Goal: Information Seeking & Learning: Learn about a topic

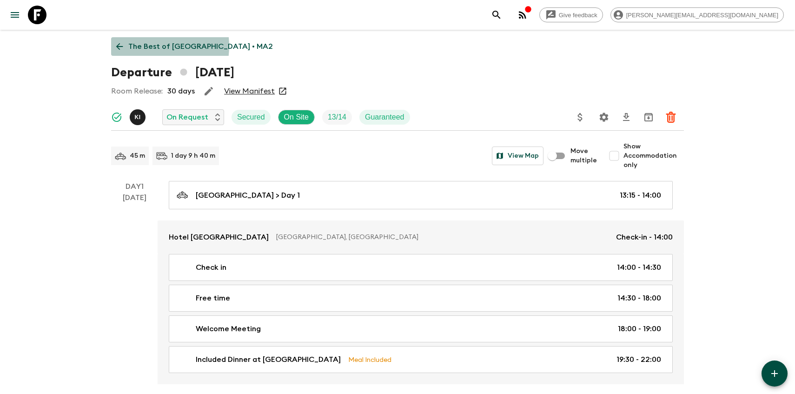
click at [146, 46] on p "The Best of [GEOGRAPHIC_DATA] • MA2" at bounding box center [200, 46] width 145 height 11
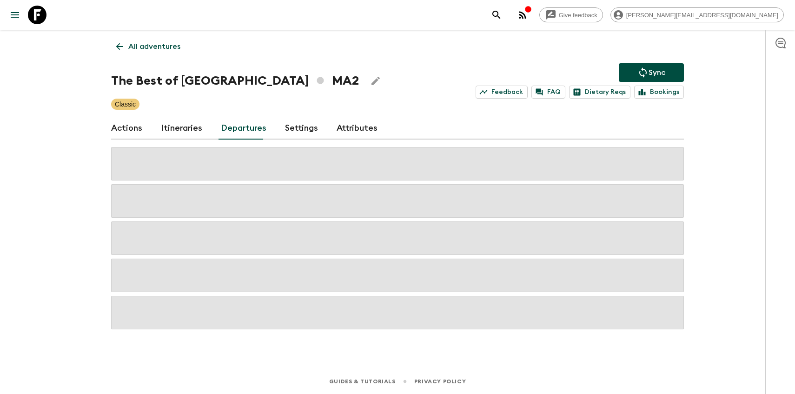
click at [127, 72] on h1 "The Best of [GEOGRAPHIC_DATA] MA2" at bounding box center [235, 81] width 248 height 19
click at [114, 50] on icon at bounding box center [119, 46] width 10 height 10
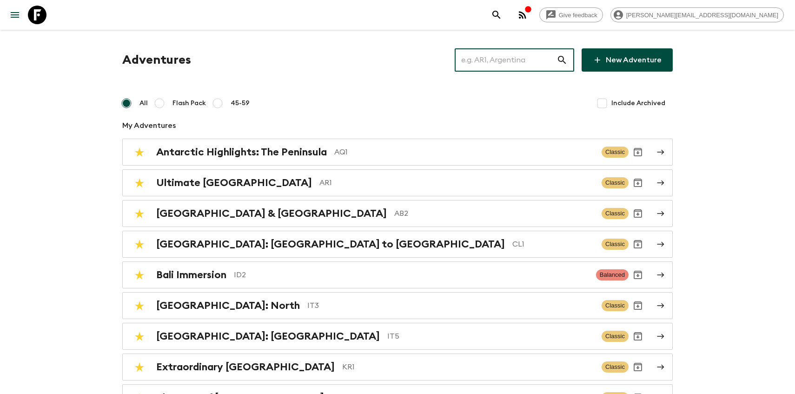
click at [533, 60] on input "text" at bounding box center [506, 60] width 102 height 26
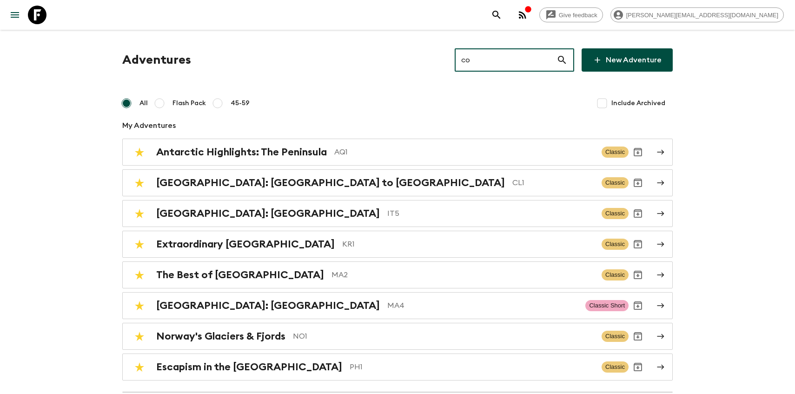
type input "co1"
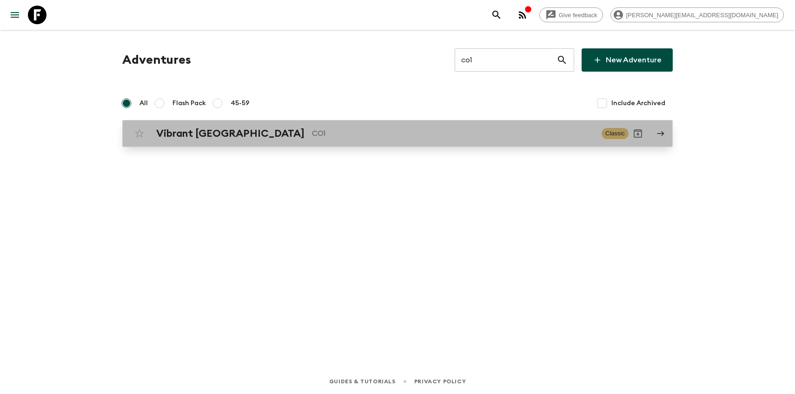
click at [282, 140] on div "Vibrant Colombia CO1 Classic" at bounding box center [379, 133] width 499 height 19
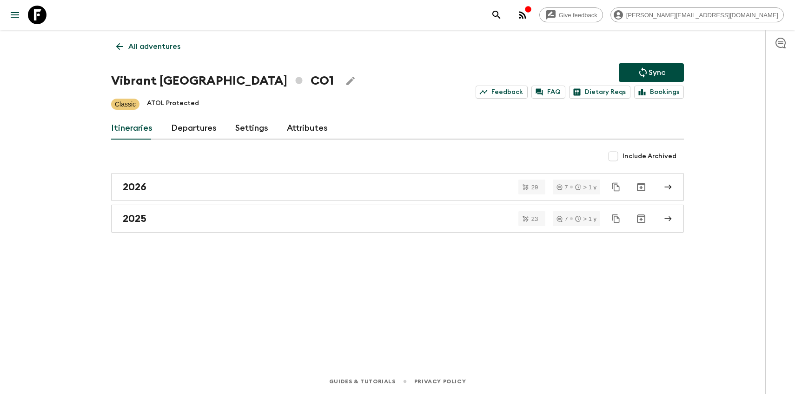
click at [182, 133] on link "Departures" at bounding box center [194, 128] width 46 height 22
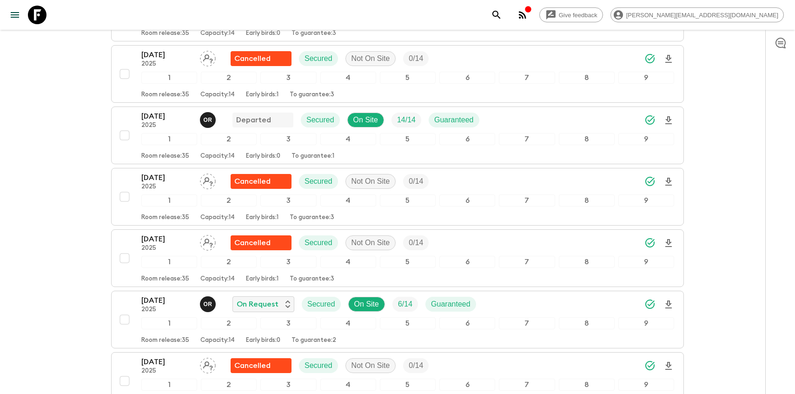
scroll to position [1233, 0]
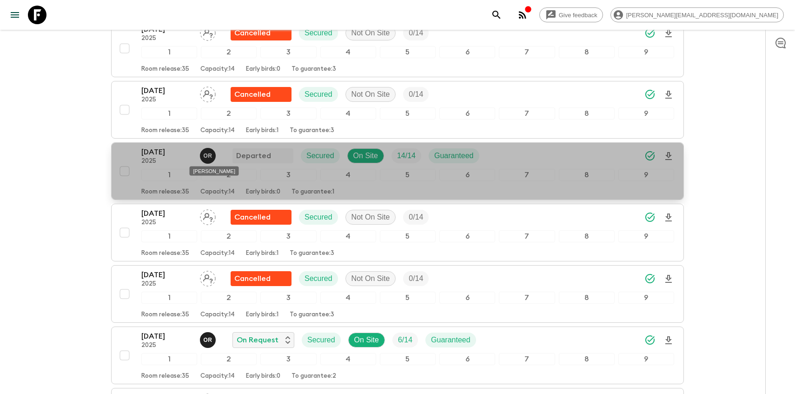
click at [207, 154] on span "O R" at bounding box center [209, 154] width 18 height 7
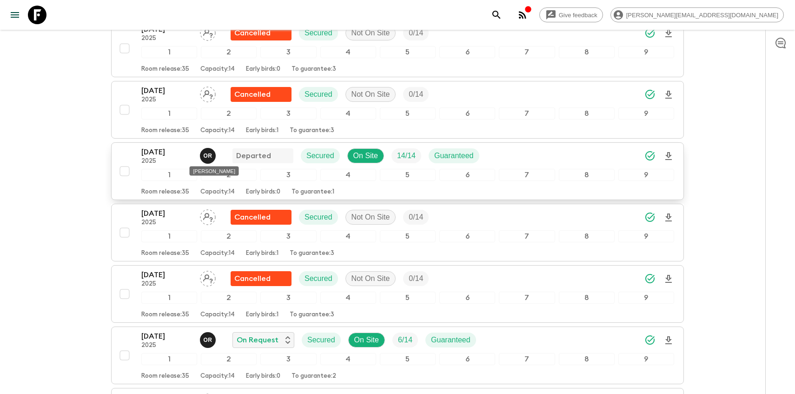
click at [211, 157] on span "O R" at bounding box center [209, 154] width 18 height 7
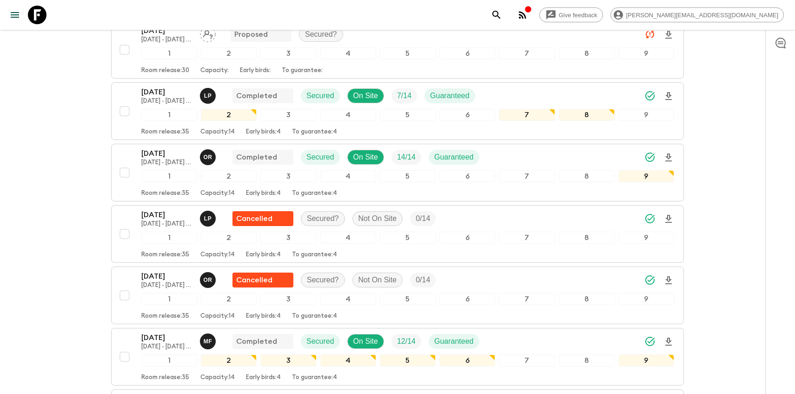
scroll to position [0, 0]
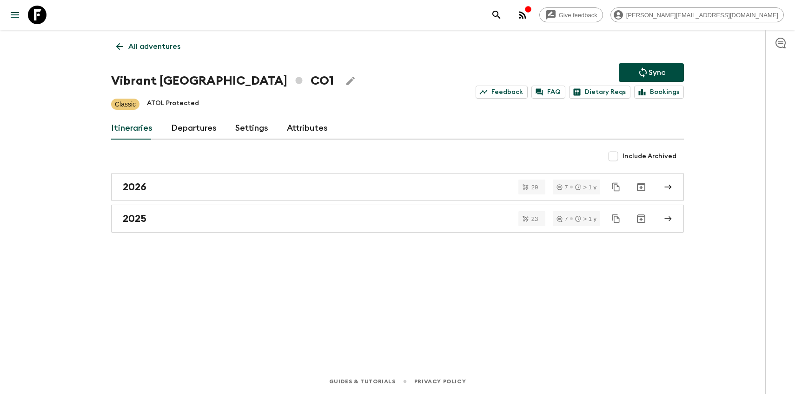
click at [128, 43] on link "All adventures" at bounding box center [148, 46] width 74 height 19
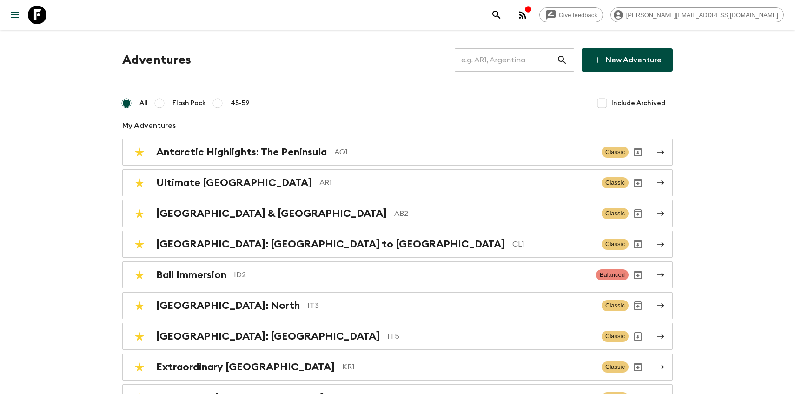
click at [519, 57] on input "text" at bounding box center [506, 60] width 102 height 26
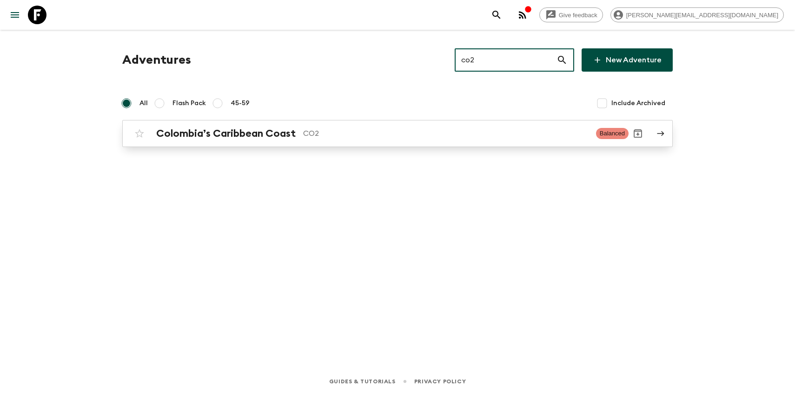
type input "co2"
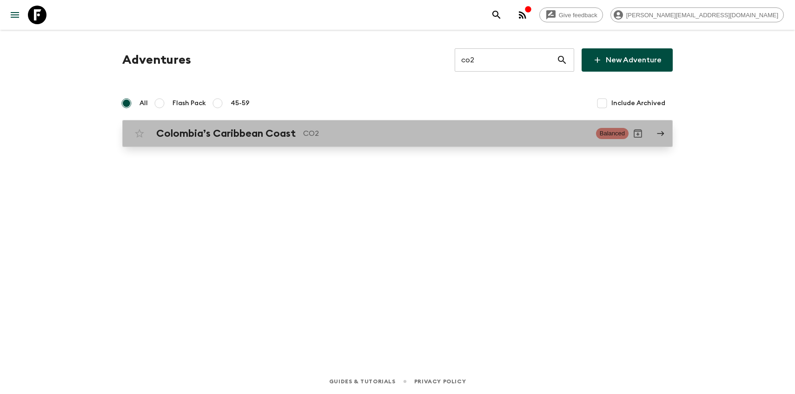
click at [311, 129] on p "CO2" at bounding box center [446, 133] width 286 height 11
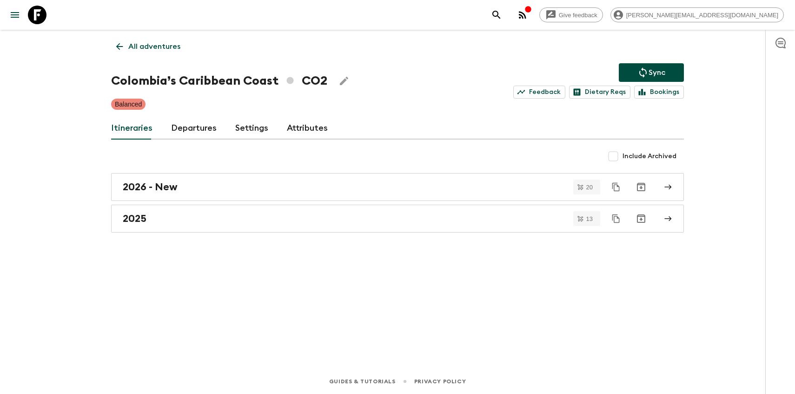
click at [198, 125] on link "Departures" at bounding box center [194, 128] width 46 height 22
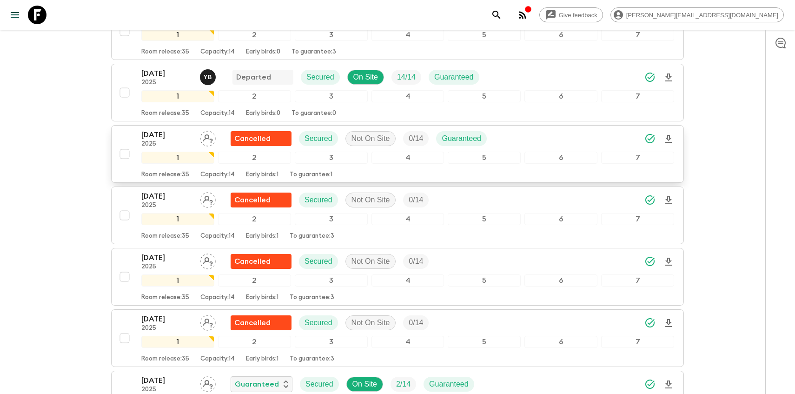
scroll to position [361, 0]
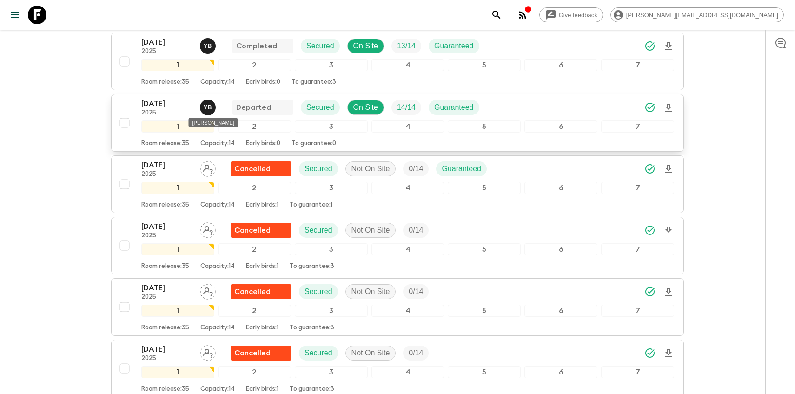
click at [207, 109] on span "Y B" at bounding box center [209, 105] width 18 height 7
click at [178, 107] on p "[DATE]" at bounding box center [166, 103] width 51 height 11
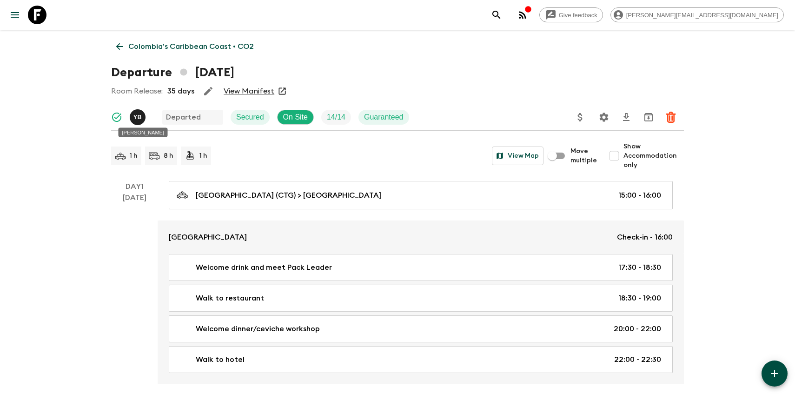
click at [137, 119] on span "Y B" at bounding box center [139, 115] width 18 height 7
click at [134, 121] on div "[PERSON_NAME]" at bounding box center [143, 129] width 51 height 17
click at [206, 95] on icon "button" at bounding box center [208, 91] width 11 height 11
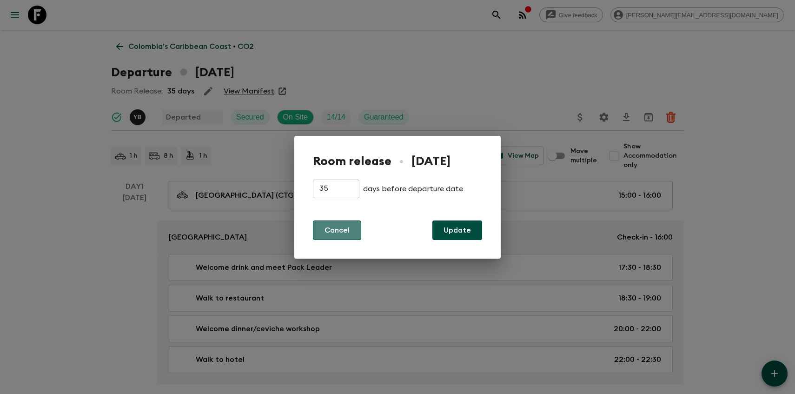
click at [332, 235] on button "Cancel" at bounding box center [337, 230] width 48 height 20
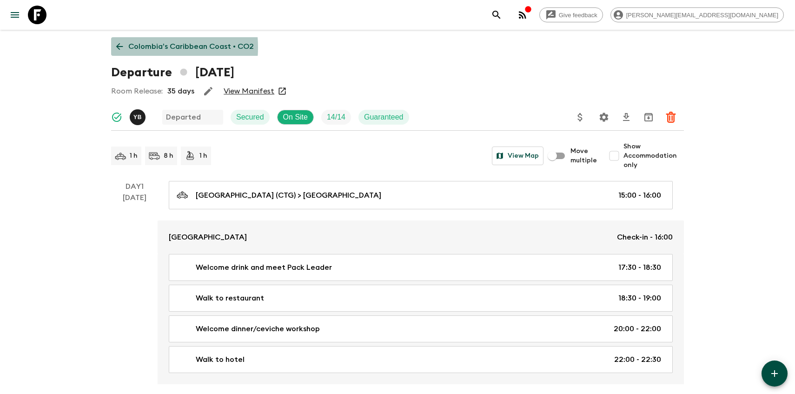
click at [124, 47] on icon at bounding box center [119, 46] width 10 height 10
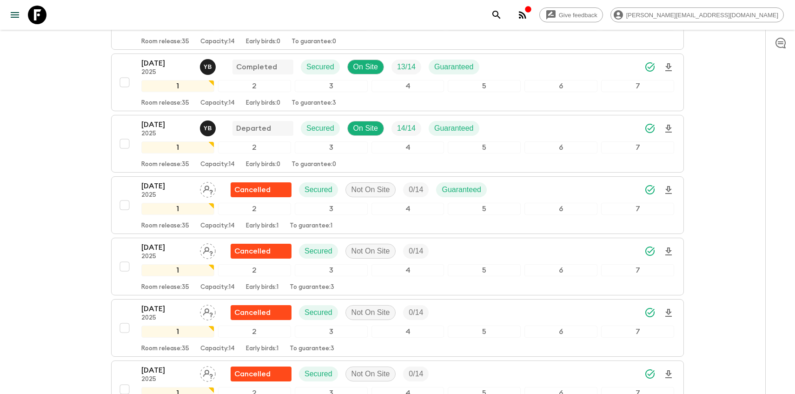
scroll to position [370, 0]
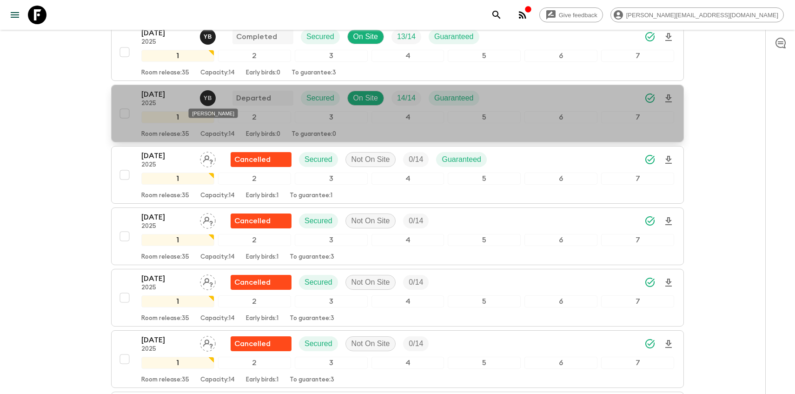
click at [210, 98] on span "Y B" at bounding box center [209, 96] width 18 height 7
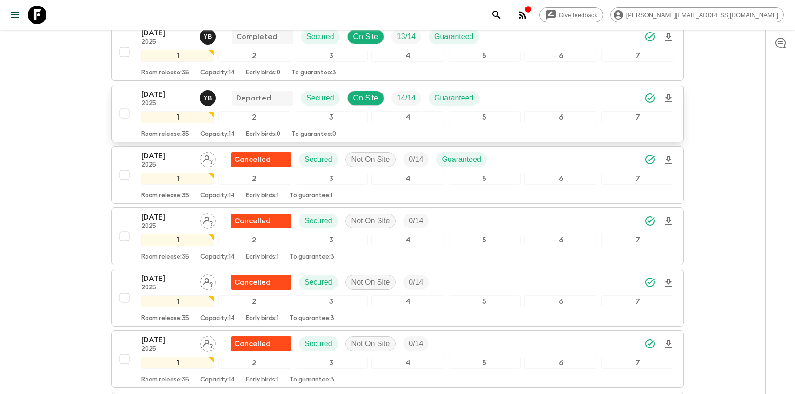
click at [165, 100] on p "2025" at bounding box center [166, 103] width 51 height 7
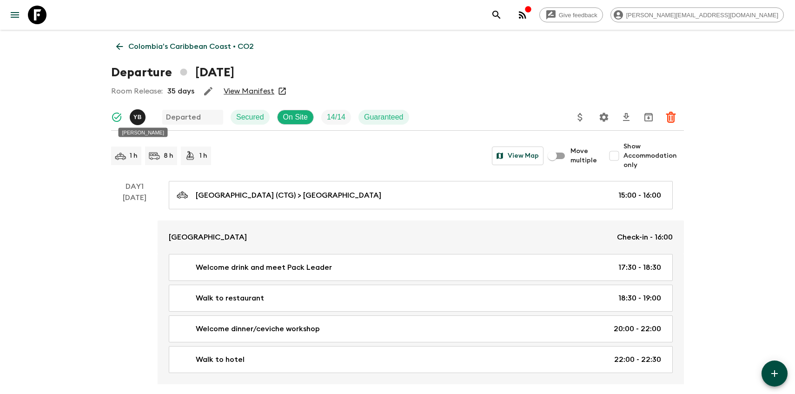
click at [140, 118] on span "Y B" at bounding box center [139, 115] width 18 height 7
click at [610, 120] on button "Settings" at bounding box center [604, 117] width 19 height 19
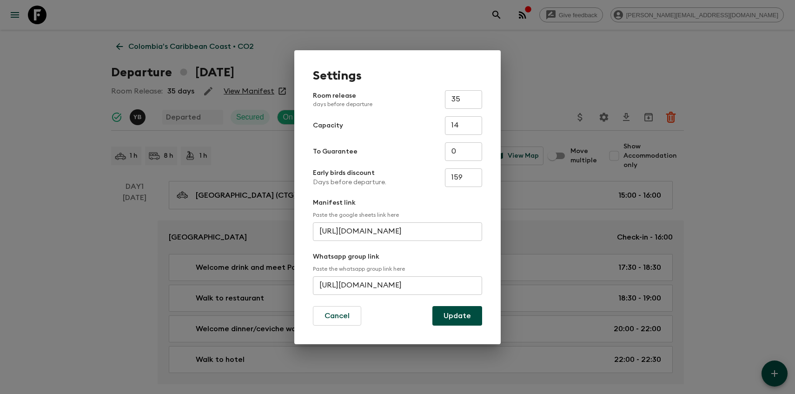
click at [131, 240] on div "Settings Room release days before departure 35 ​ Capacity 14 ​ To Guarantee 0 ​…" at bounding box center [397, 197] width 795 height 394
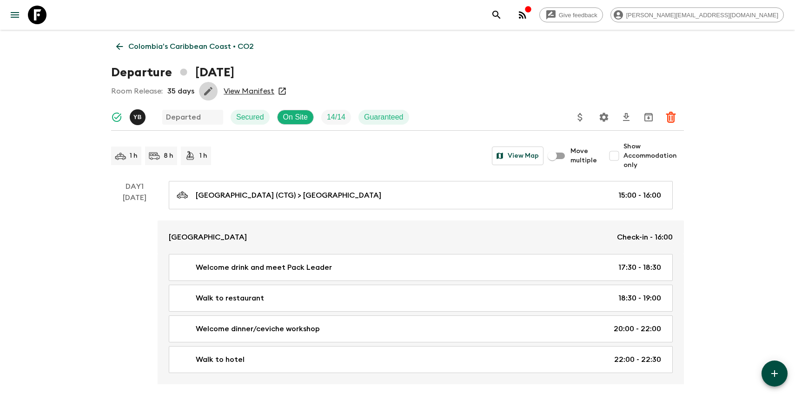
click at [214, 91] on button "button" at bounding box center [208, 91] width 19 height 19
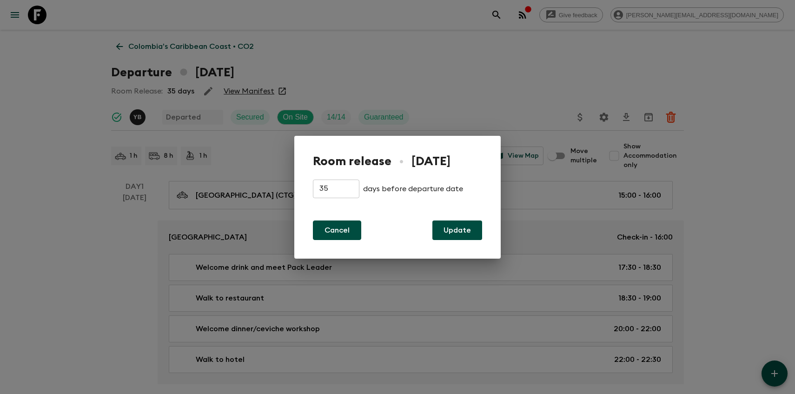
click at [332, 232] on button "Cancel" at bounding box center [337, 230] width 48 height 20
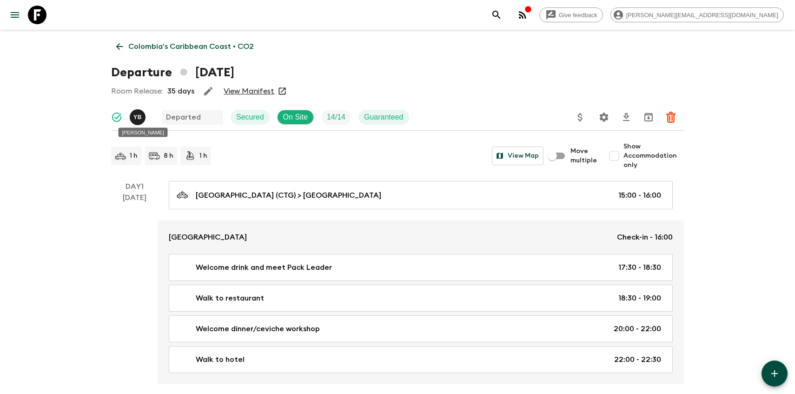
click at [140, 119] on span "Y B" at bounding box center [139, 115] width 18 height 7
click at [117, 50] on icon at bounding box center [119, 46] width 10 height 10
